Goal: Information Seeking & Learning: Learn about a topic

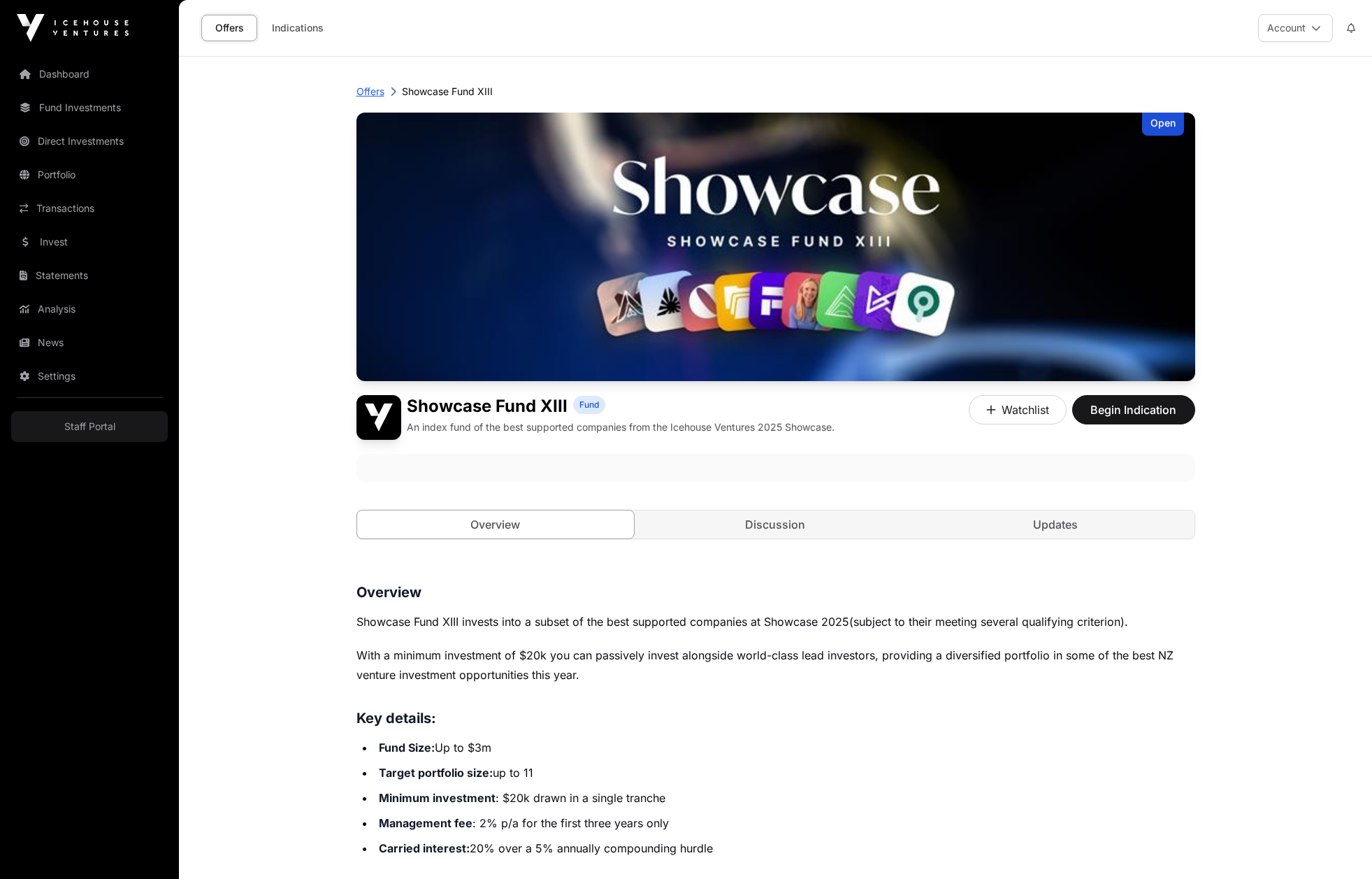
click at [372, 86] on p "Offers" at bounding box center [370, 91] width 28 height 14
